Goal: Transaction & Acquisition: Purchase product/service

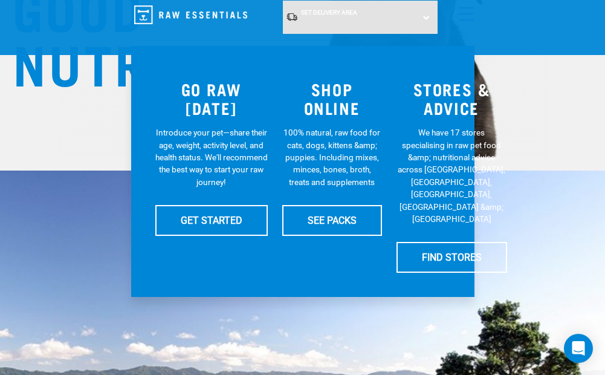
scroll to position [242, 0]
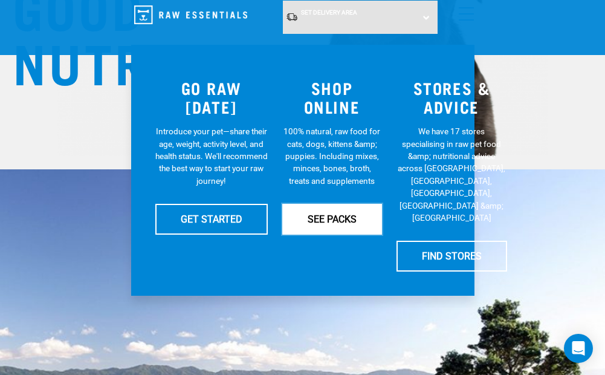
click at [332, 213] on link "SEE PACKS" at bounding box center [332, 219] width 100 height 30
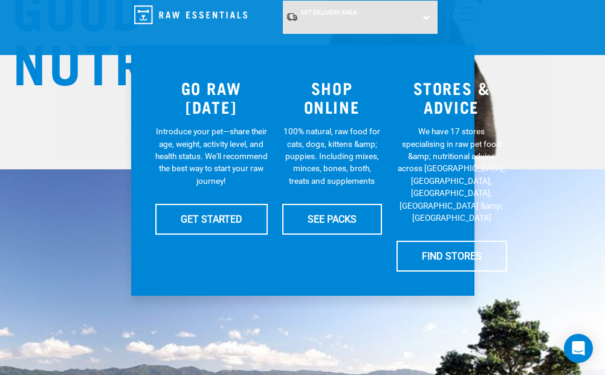
click at [345, 96] on h3 "SHOP ONLINE" at bounding box center [332, 97] width 100 height 37
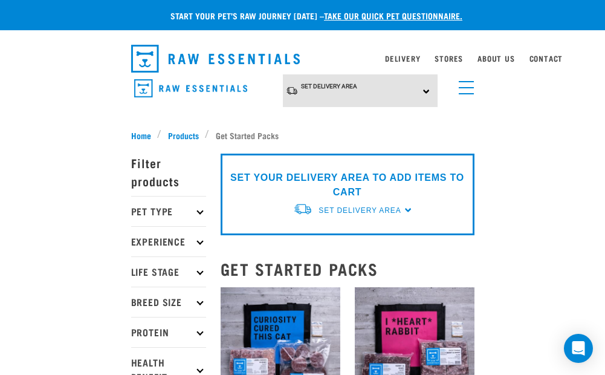
click at [465, 89] on link "menu" at bounding box center [464, 85] width 22 height 22
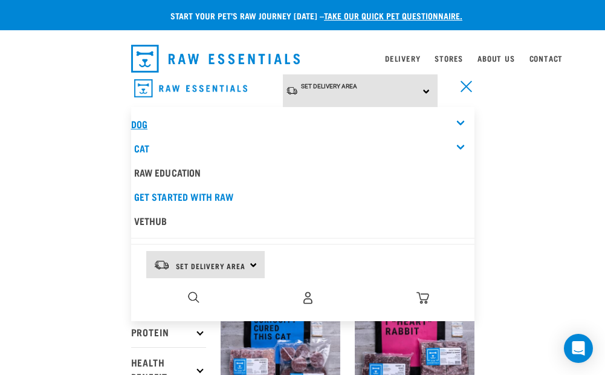
click at [143, 123] on link "Dog" at bounding box center [139, 123] width 16 height 5
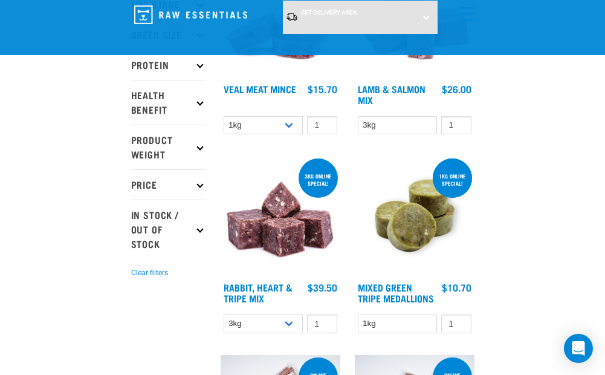
scroll to position [242, 0]
